Goal: Information Seeking & Learning: Learn about a topic

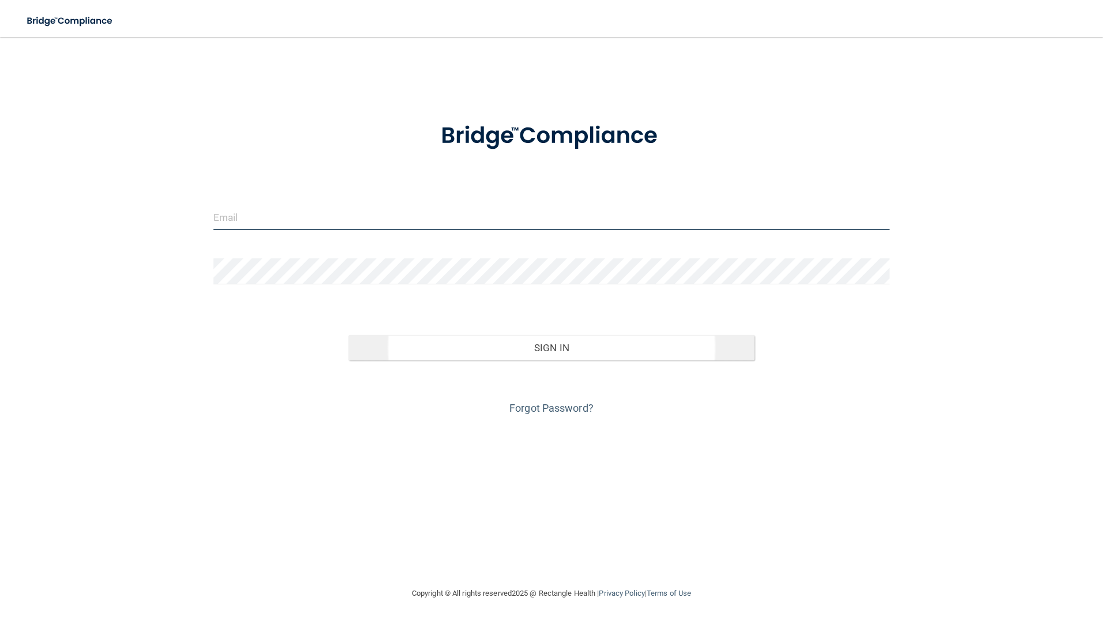
type input "[EMAIL_ADDRESS][DOMAIN_NAME]"
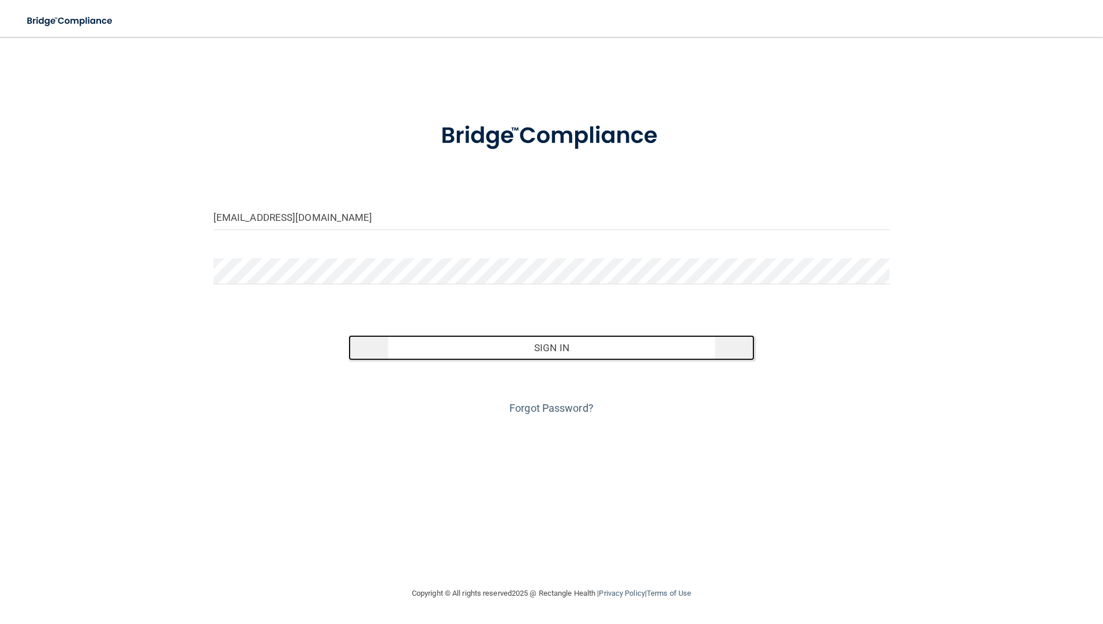
click at [575, 351] on button "Sign In" at bounding box center [552, 347] width 406 height 25
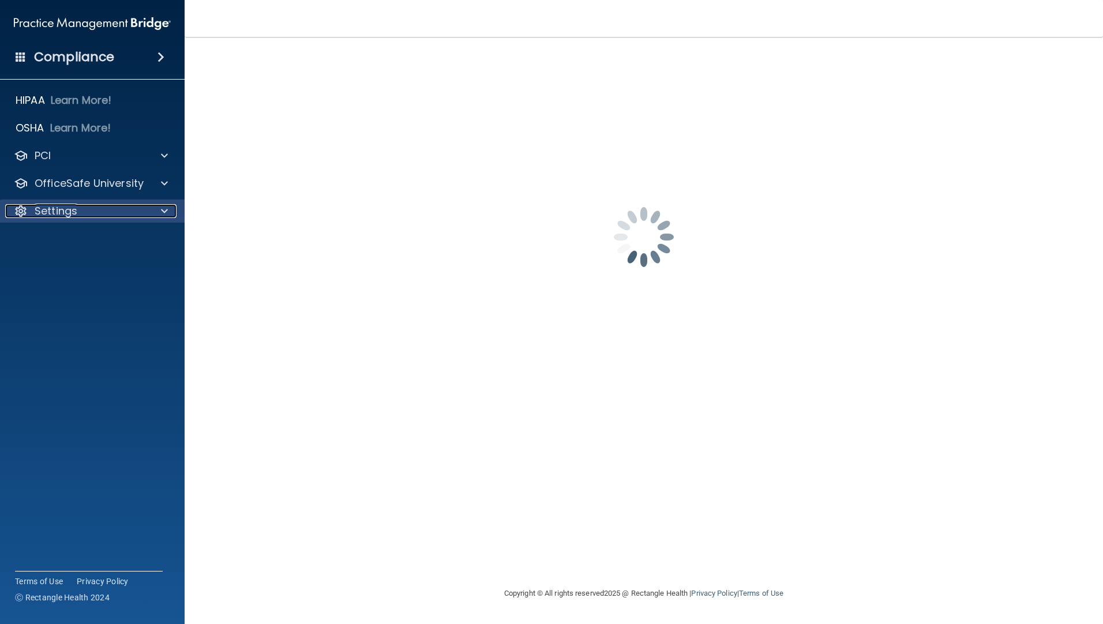
click at [74, 212] on p "Settings" at bounding box center [56, 211] width 43 height 14
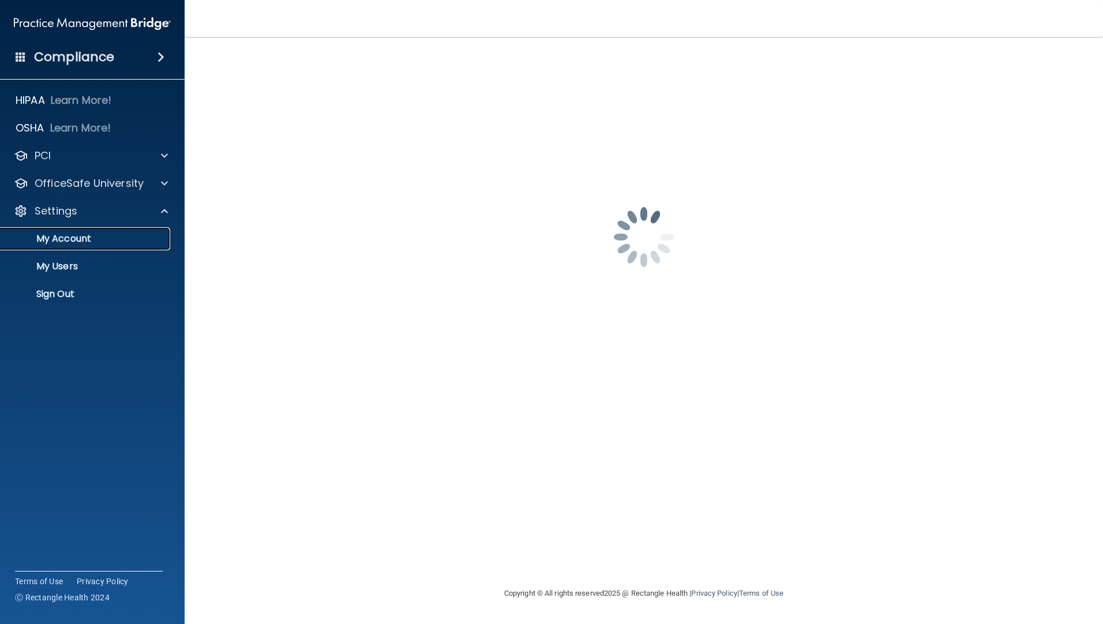
click at [77, 241] on p "My Account" at bounding box center [87, 239] width 158 height 12
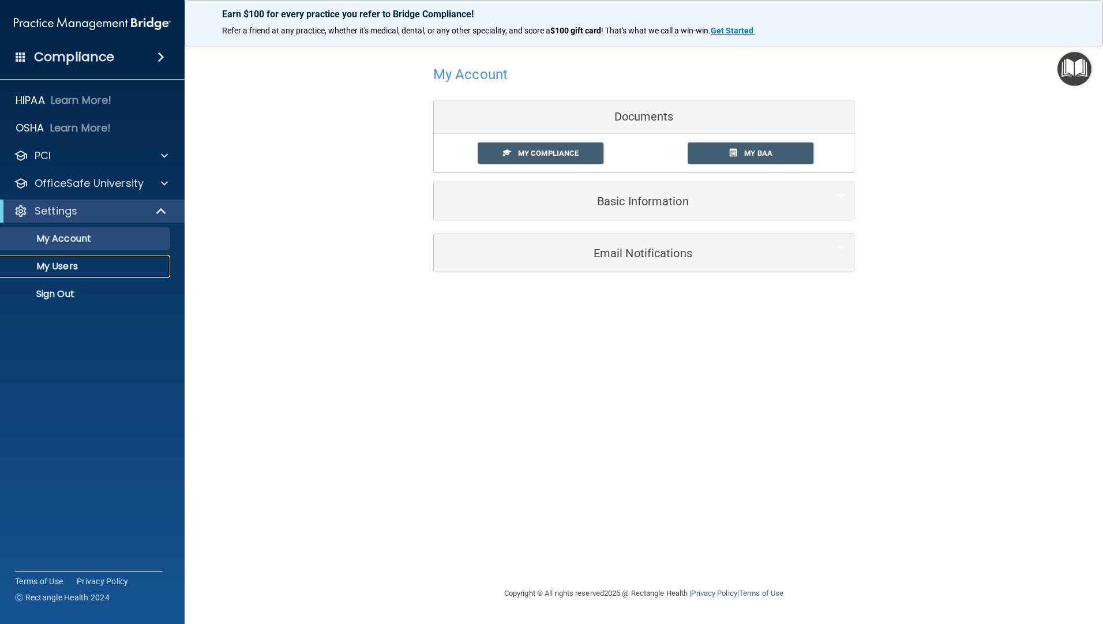
click at [64, 265] on p "My Users" at bounding box center [87, 267] width 158 height 12
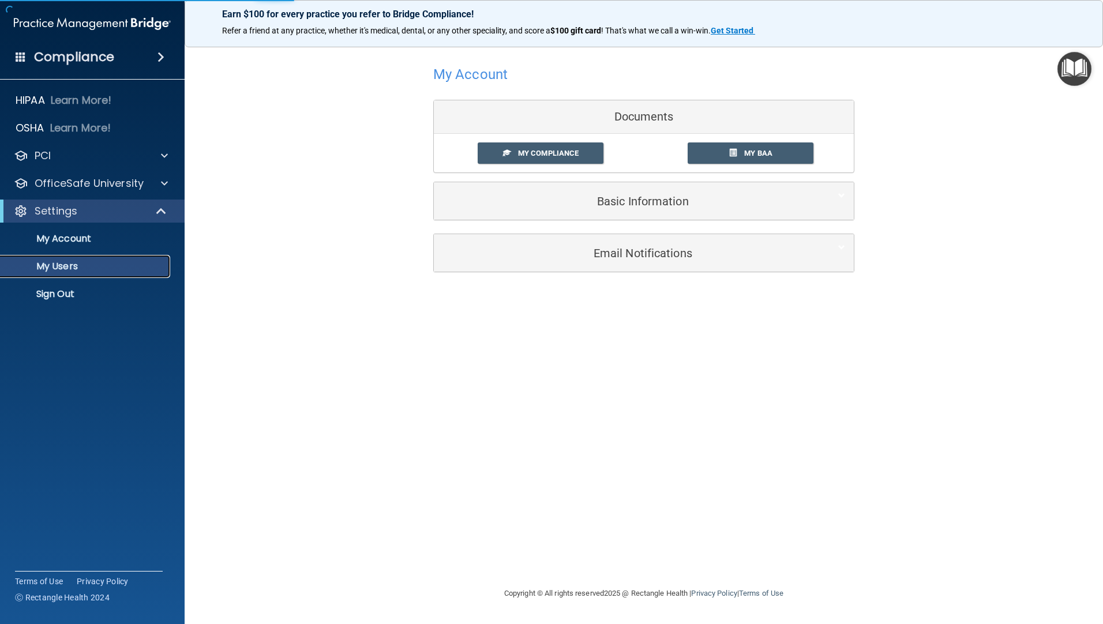
select select "20"
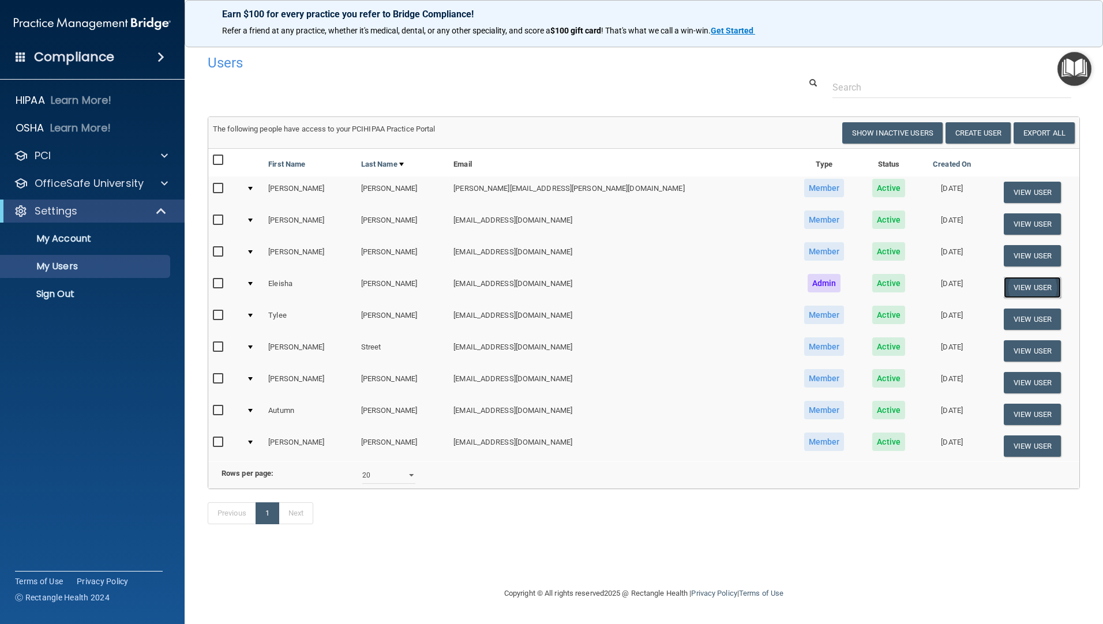
click at [1014, 284] on button "View User" at bounding box center [1032, 287] width 57 height 21
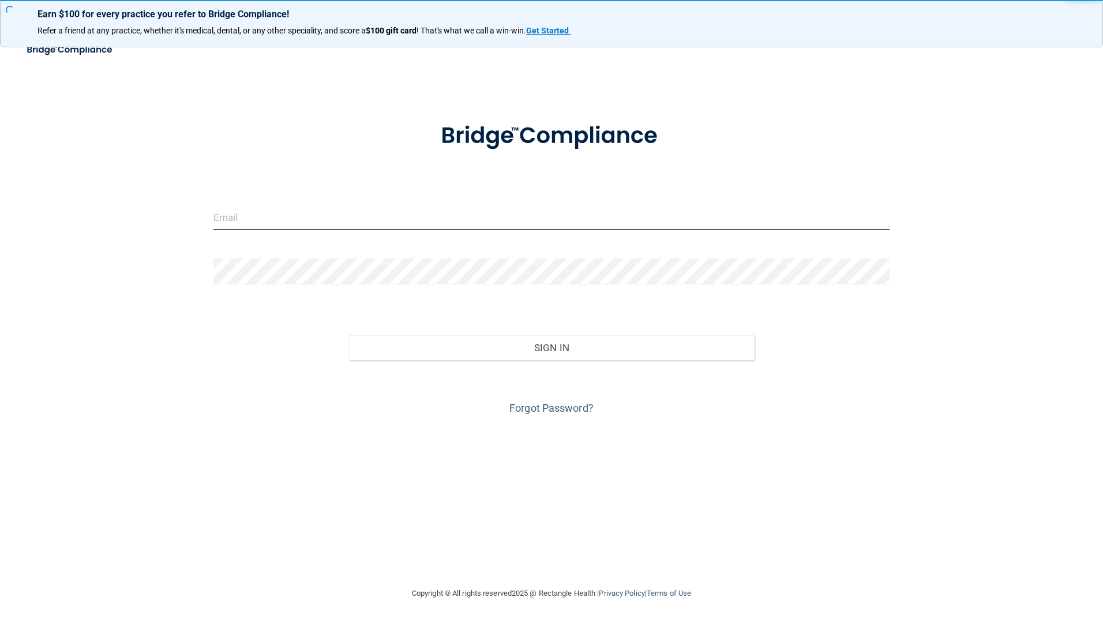
type input "[EMAIL_ADDRESS][DOMAIN_NAME]"
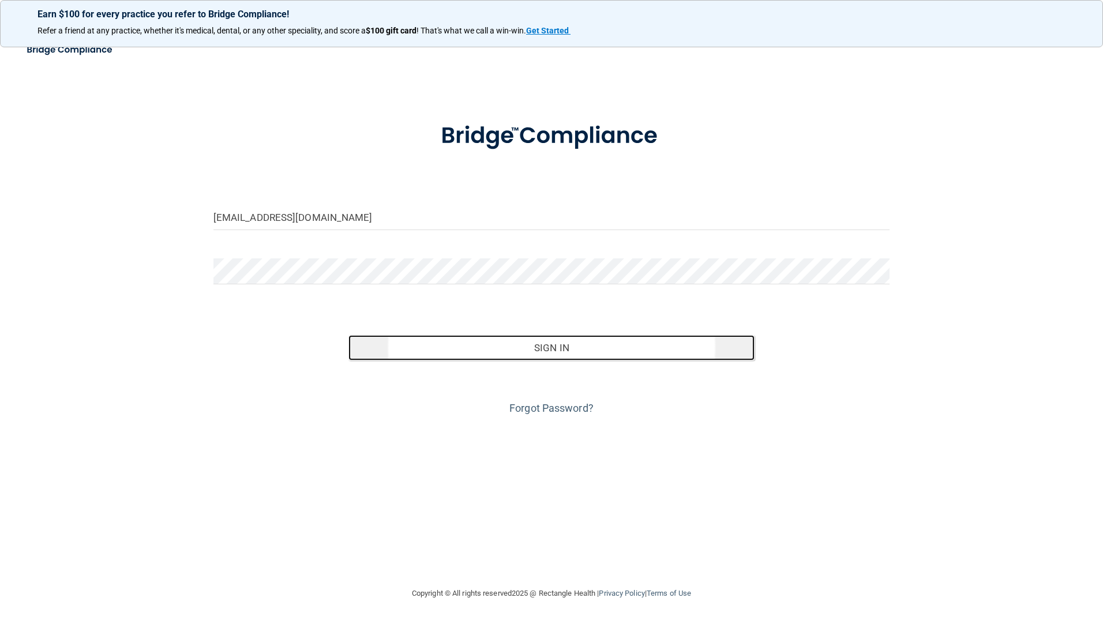
click at [538, 349] on button "Sign In" at bounding box center [552, 347] width 406 height 25
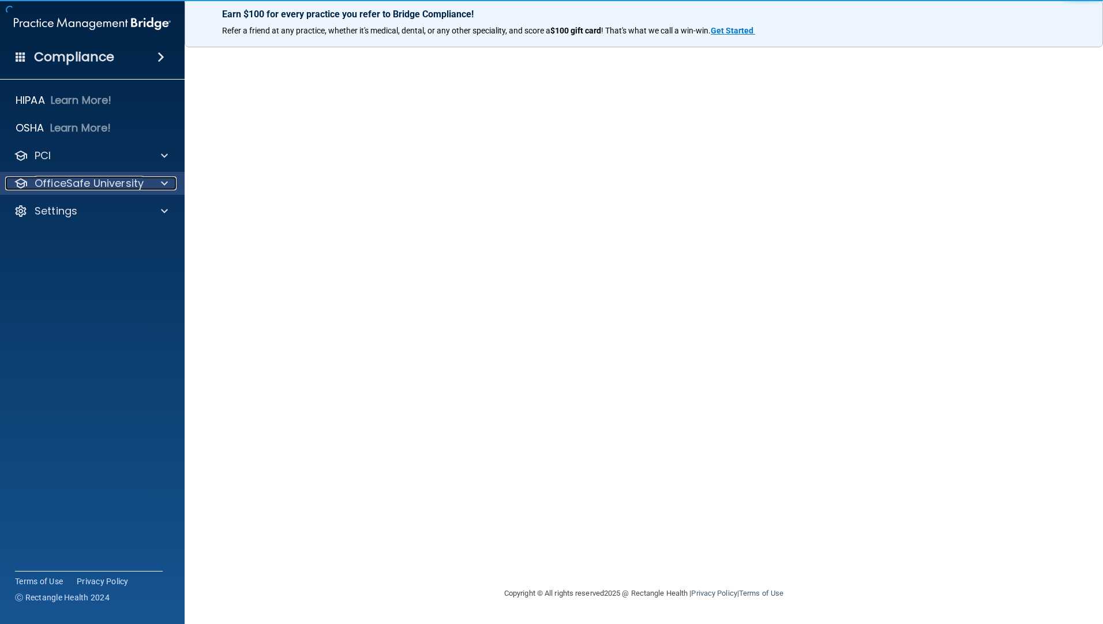
click at [125, 184] on p "OfficeSafe University" at bounding box center [89, 184] width 109 height 14
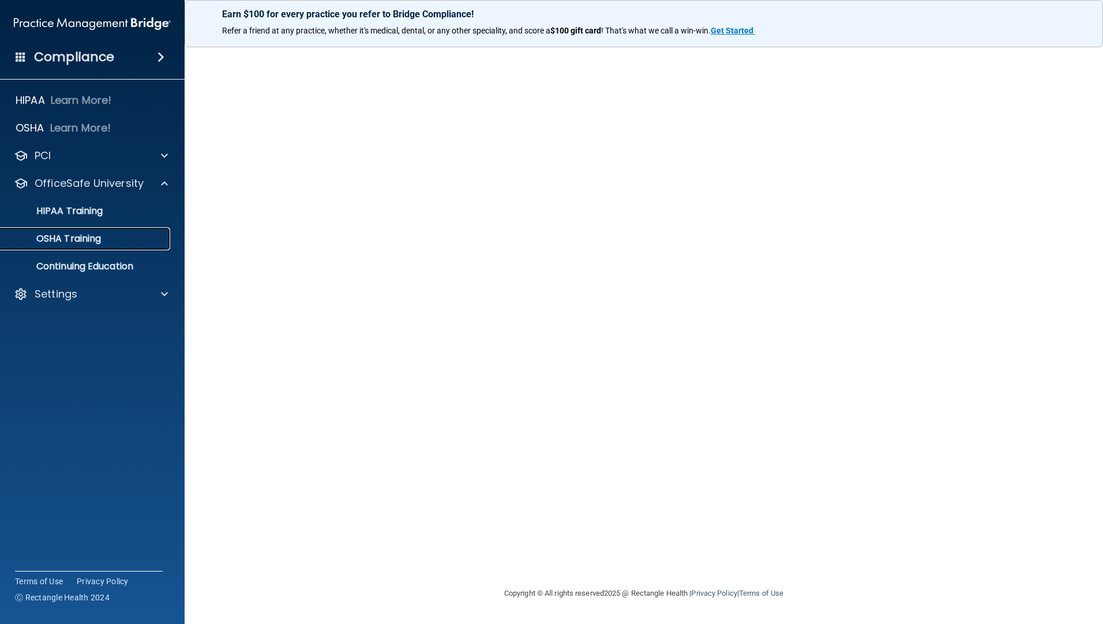
click at [77, 234] on p "OSHA Training" at bounding box center [54, 239] width 93 height 12
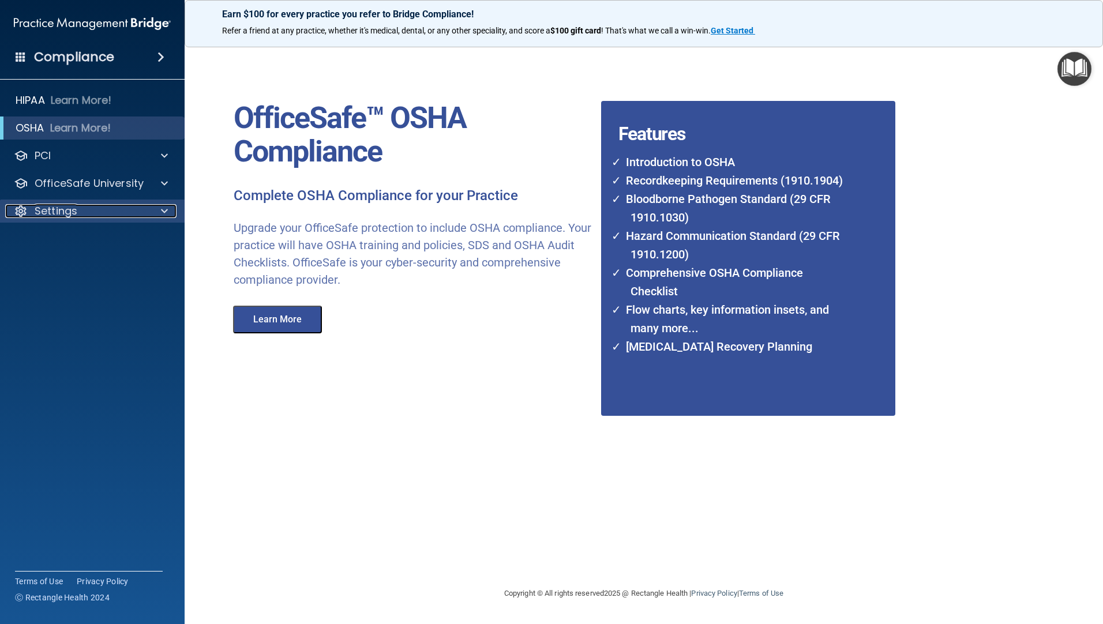
click at [167, 208] on span at bounding box center [164, 211] width 7 height 14
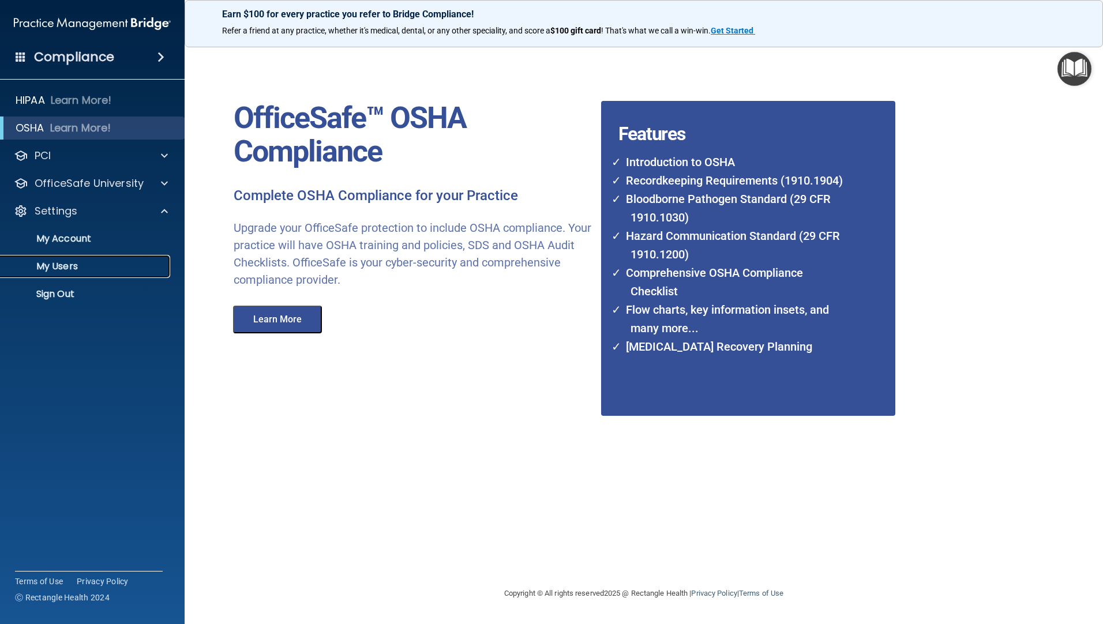
click at [54, 267] on p "My Users" at bounding box center [87, 267] width 158 height 12
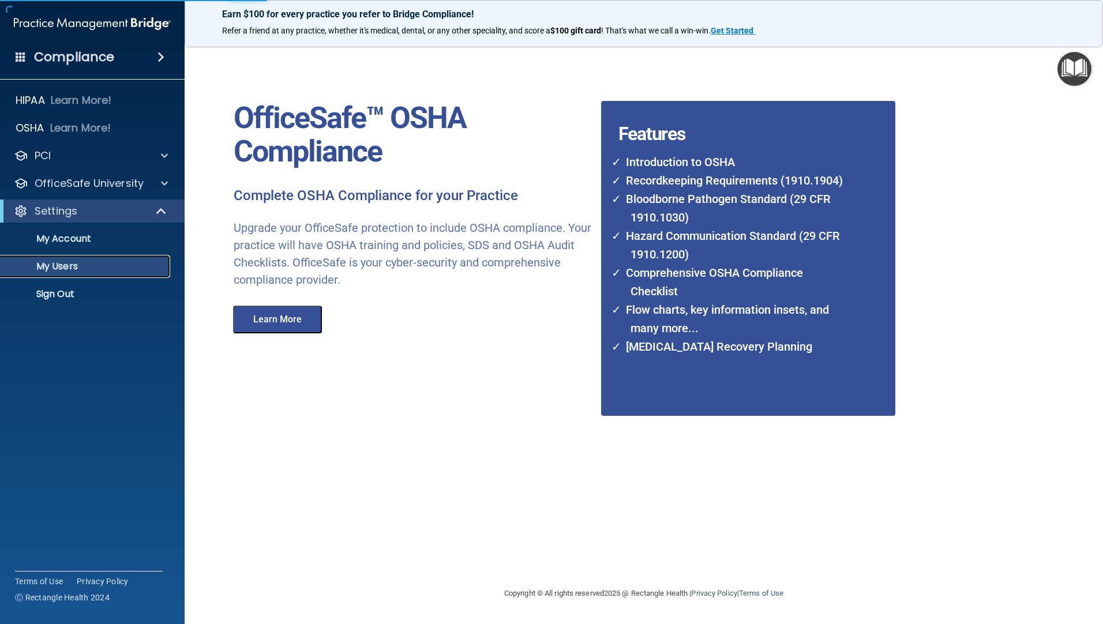
select select "20"
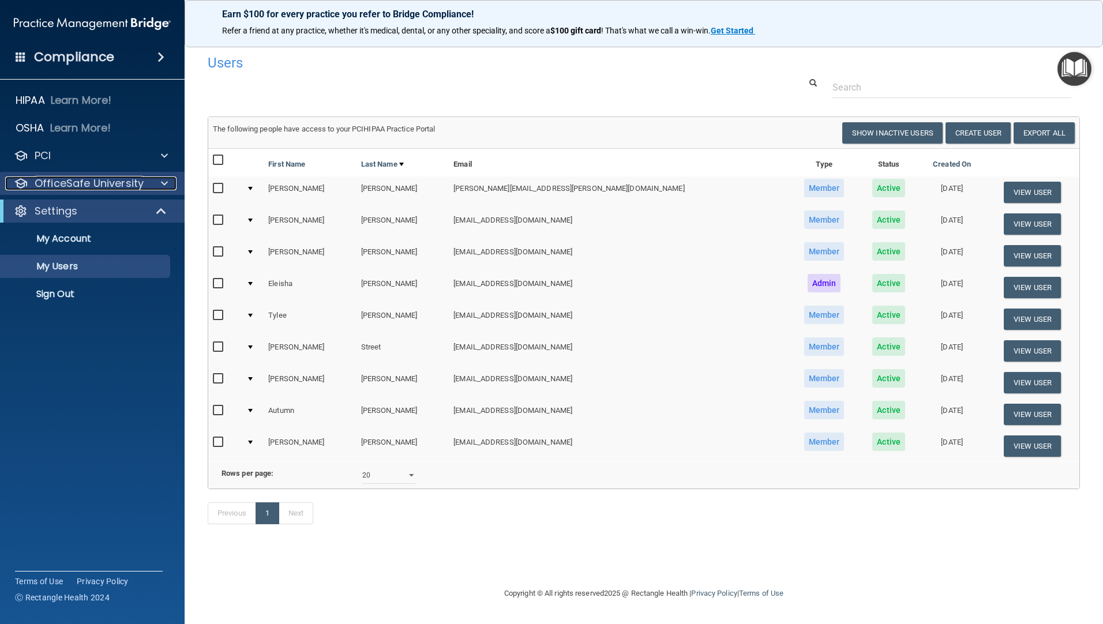
click at [166, 183] on span at bounding box center [164, 184] width 7 height 14
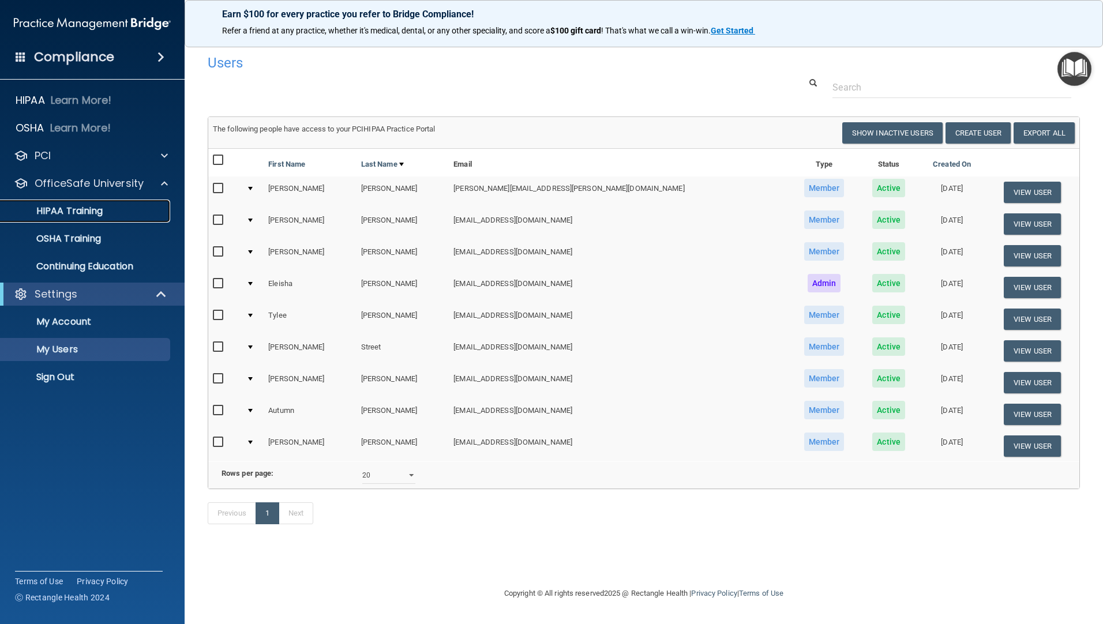
click at [79, 213] on p "HIPAA Training" at bounding box center [55, 211] width 95 height 12
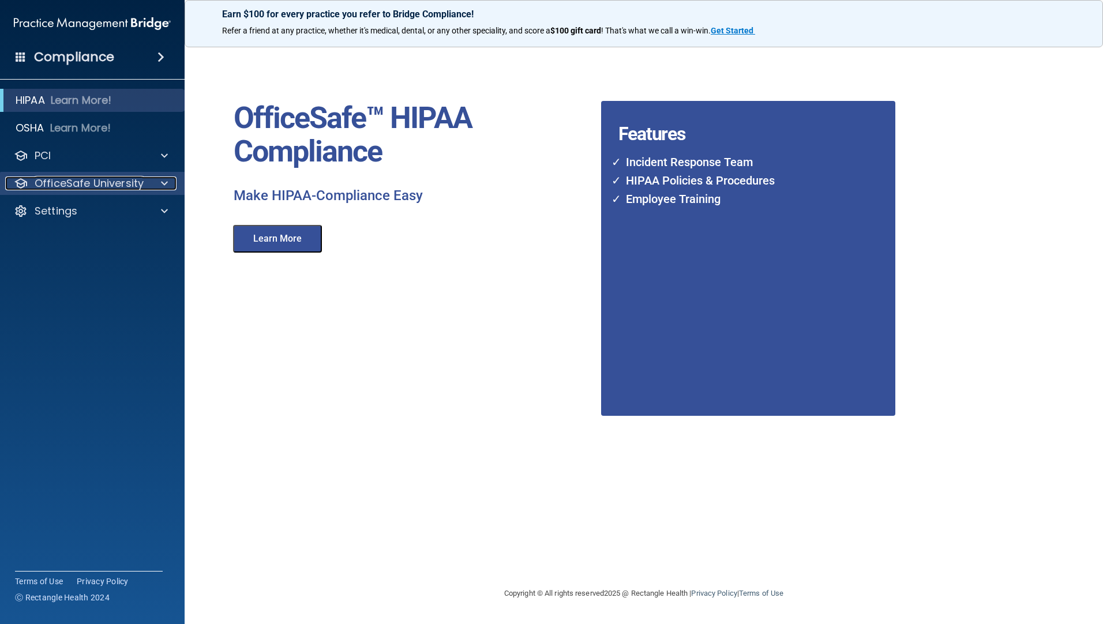
click at [167, 181] on span at bounding box center [164, 184] width 7 height 14
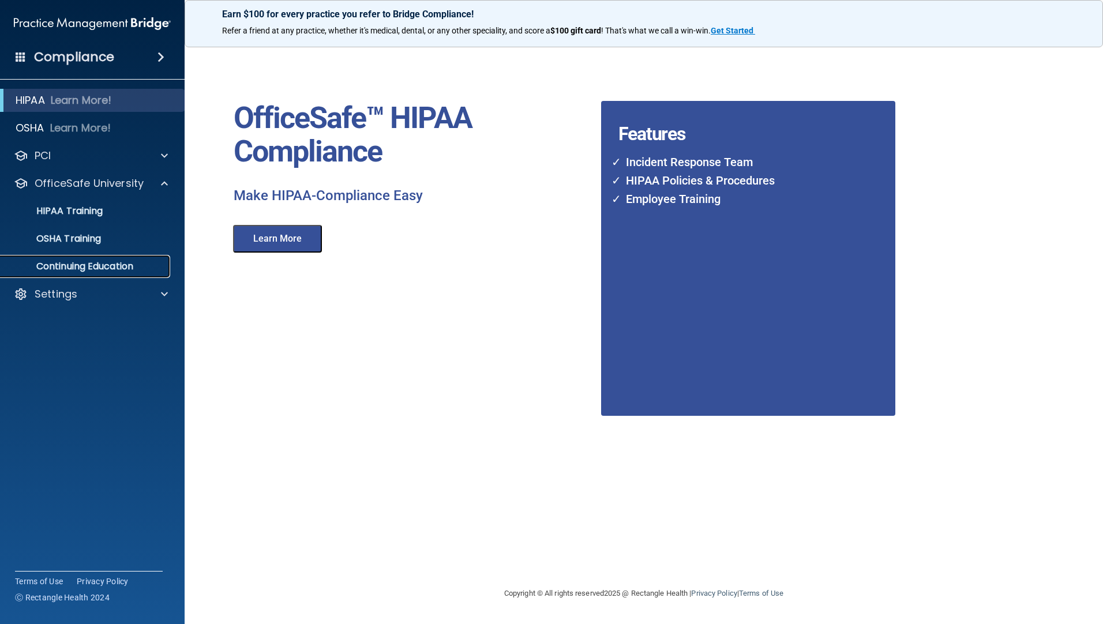
click at [95, 268] on p "Continuing Education" at bounding box center [87, 267] width 158 height 12
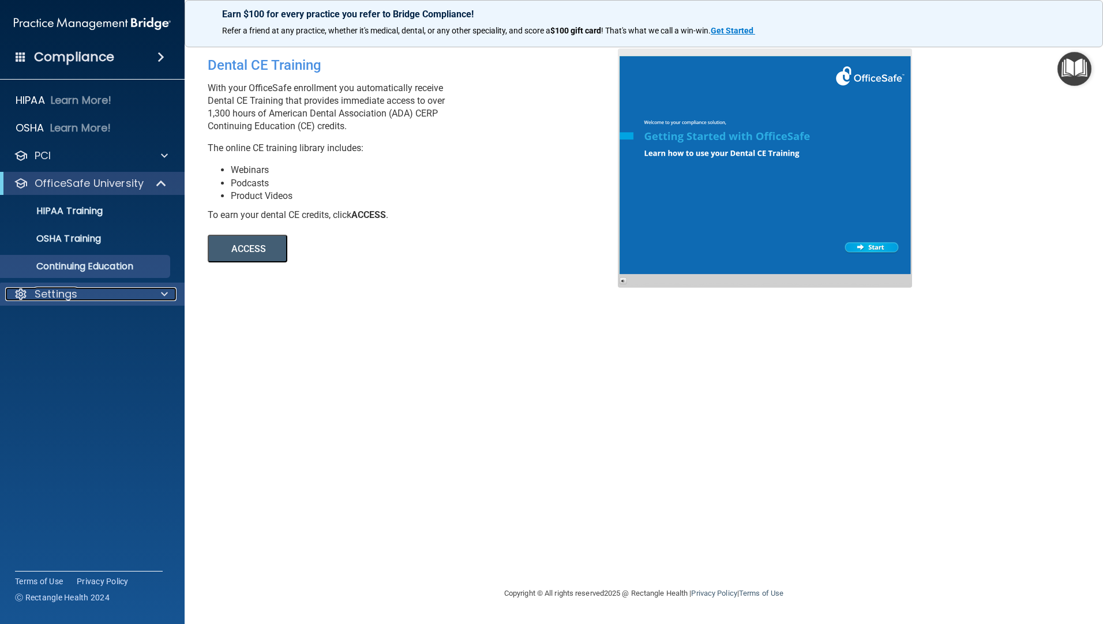
click at [155, 294] on div at bounding box center [162, 294] width 29 height 14
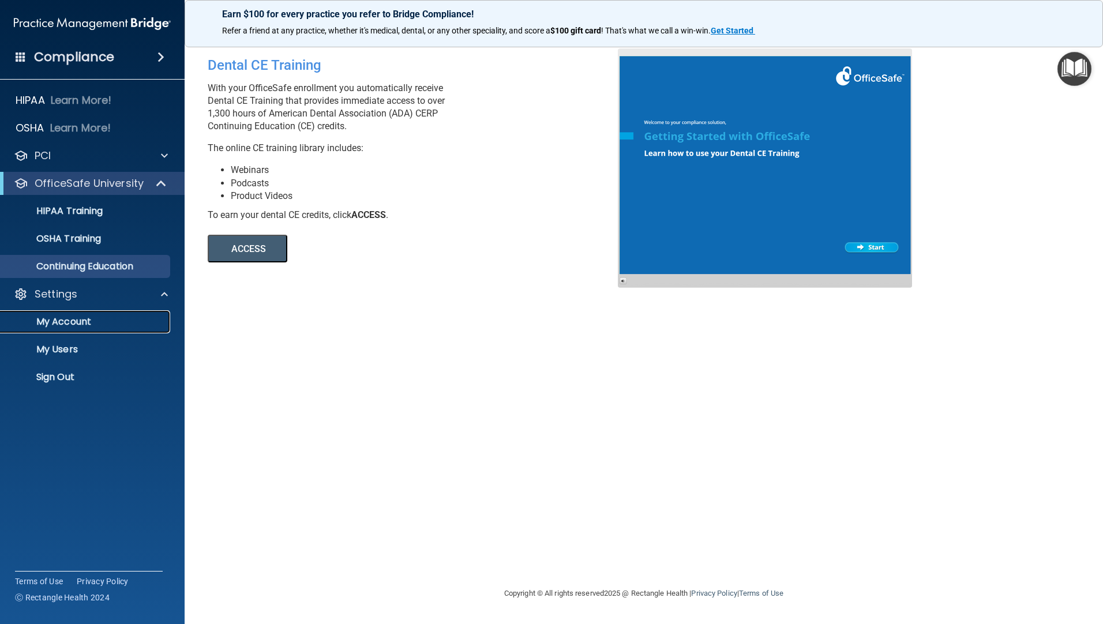
click at [79, 324] on p "My Account" at bounding box center [87, 322] width 158 height 12
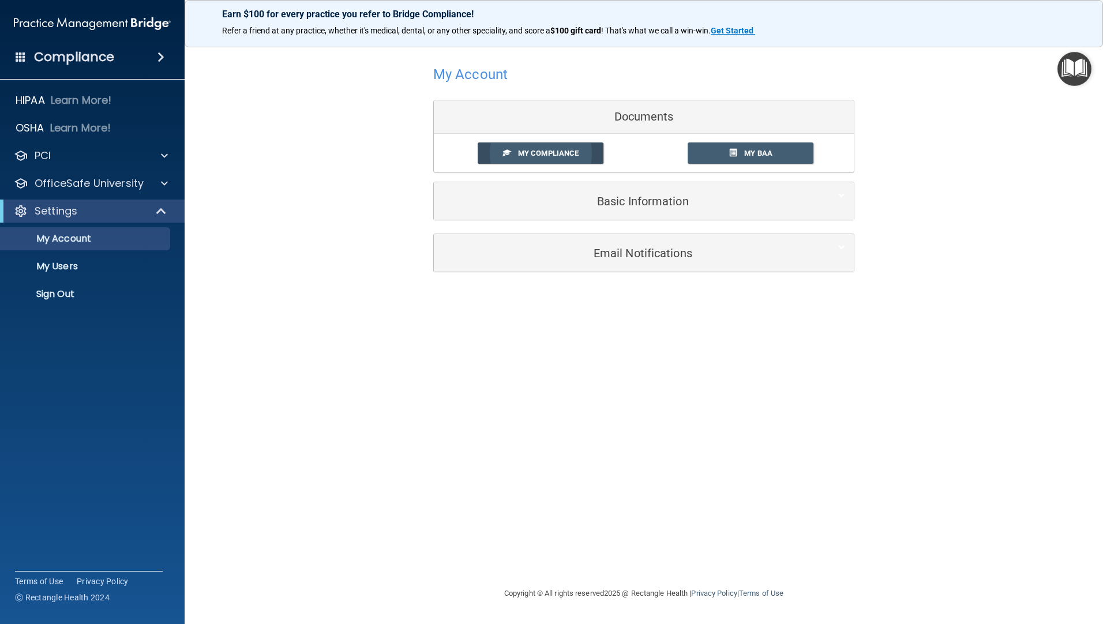
click at [559, 152] on span "My Compliance" at bounding box center [548, 153] width 61 height 9
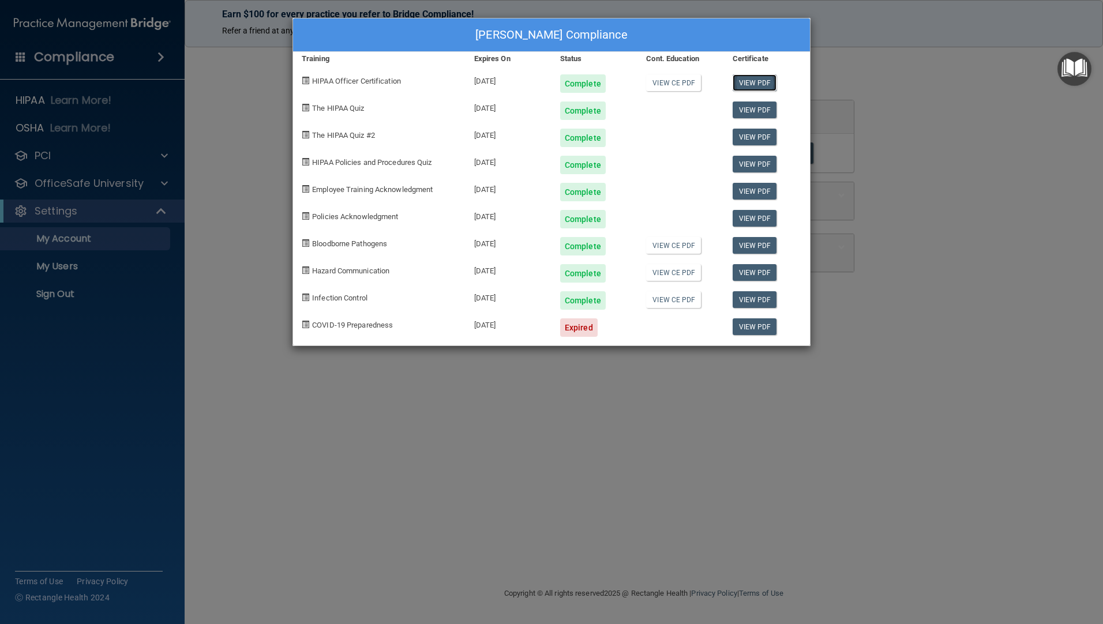
click at [759, 82] on link "View PDF" at bounding box center [755, 82] width 44 height 17
click at [677, 85] on link "View CE PDF" at bounding box center [673, 82] width 55 height 17
click at [684, 246] on link "View CE PDF" at bounding box center [673, 245] width 55 height 17
click at [680, 273] on link "View CE PDF" at bounding box center [673, 272] width 55 height 17
click at [675, 302] on link "View CE PDF" at bounding box center [673, 299] width 55 height 17
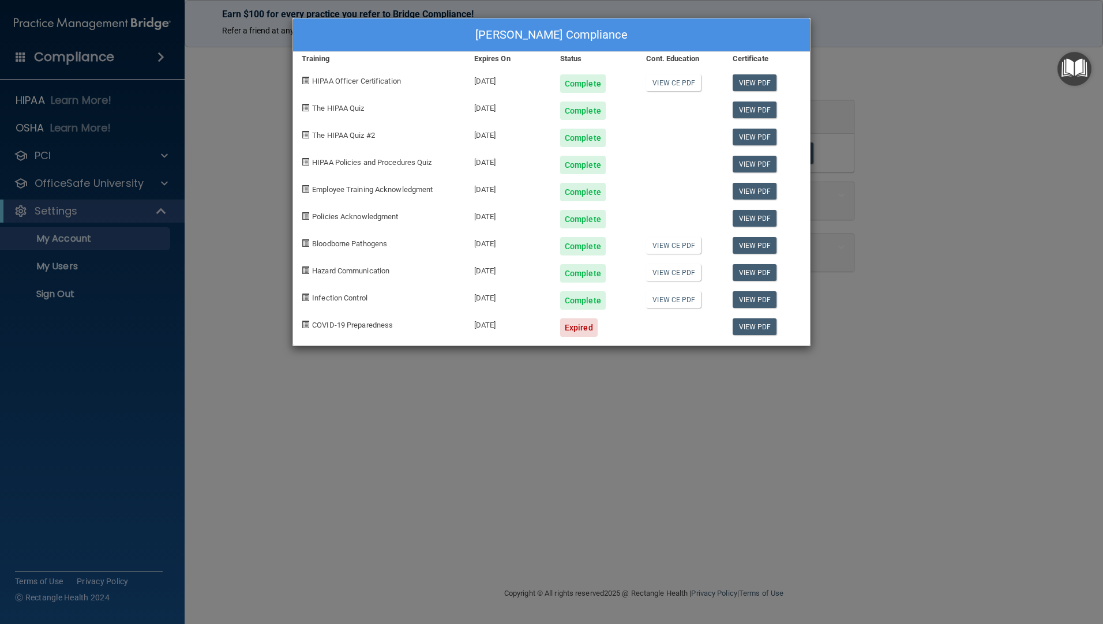
click at [258, 136] on div "[PERSON_NAME] Compliance Training Expires On Status Cont. Education Certificate…" at bounding box center [551, 312] width 1103 height 624
